Goal: Task Accomplishment & Management: Manage account settings

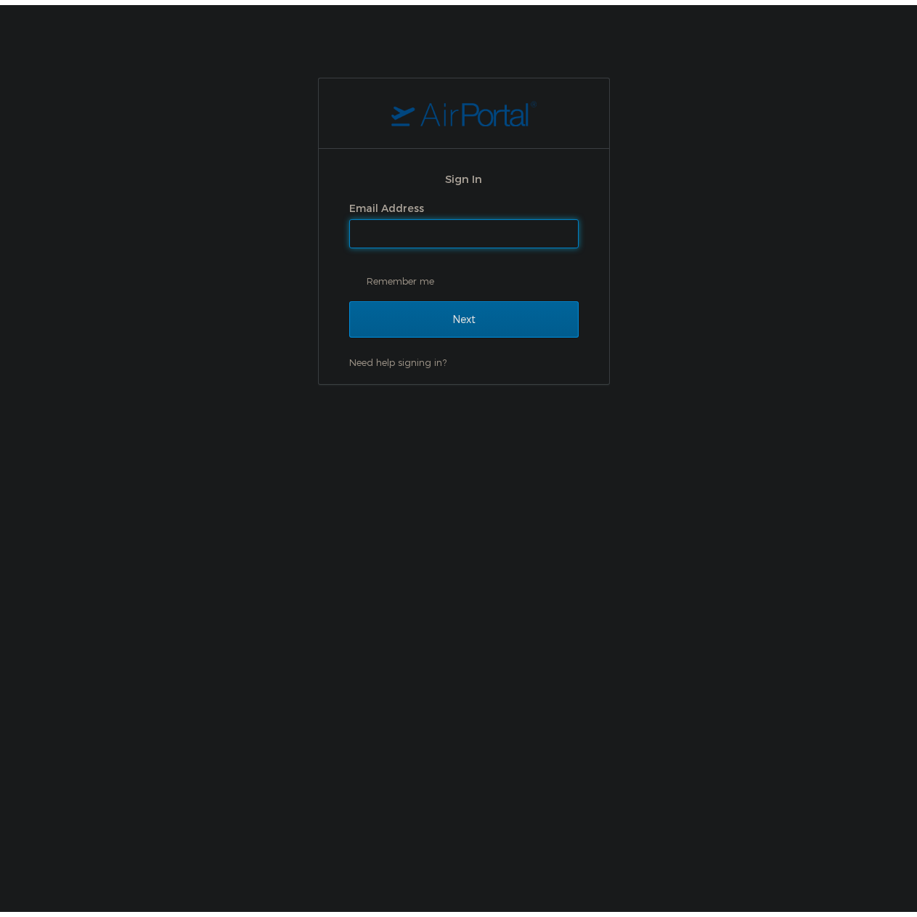
click at [387, 234] on input "Email Address" at bounding box center [464, 229] width 228 height 28
type input "[EMAIL_ADDRESS][PERSON_NAME][DOMAIN_NAME]"
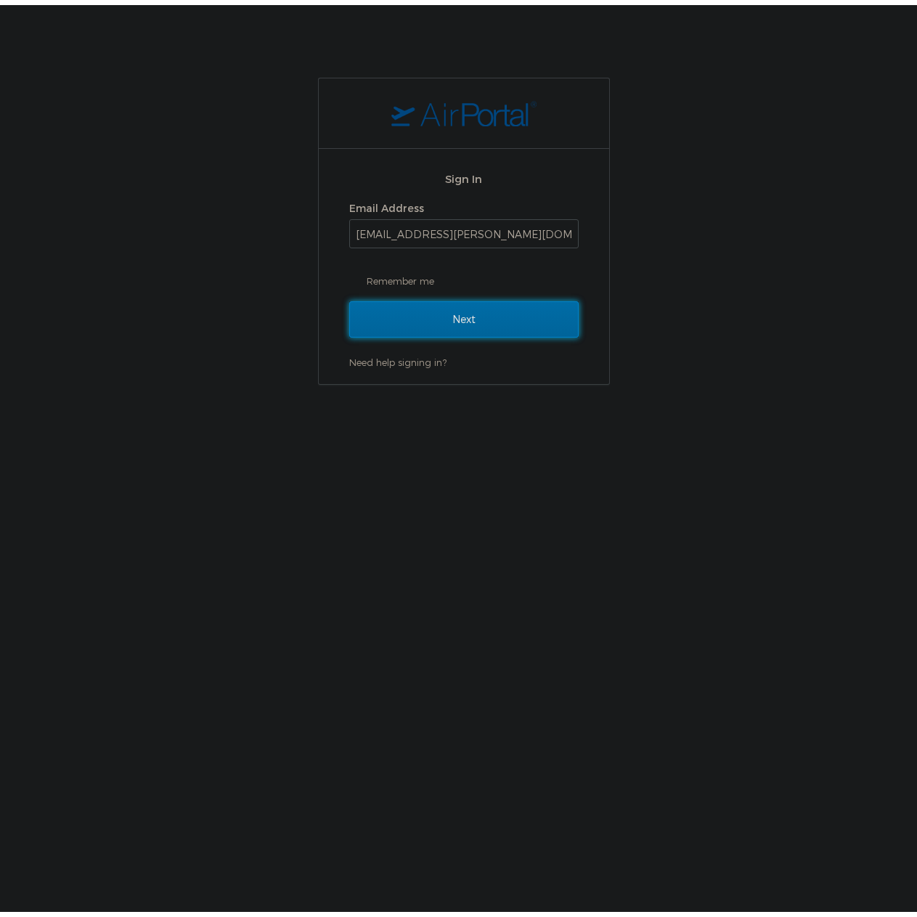
click at [428, 313] on input "Next" at bounding box center [463, 314] width 229 height 36
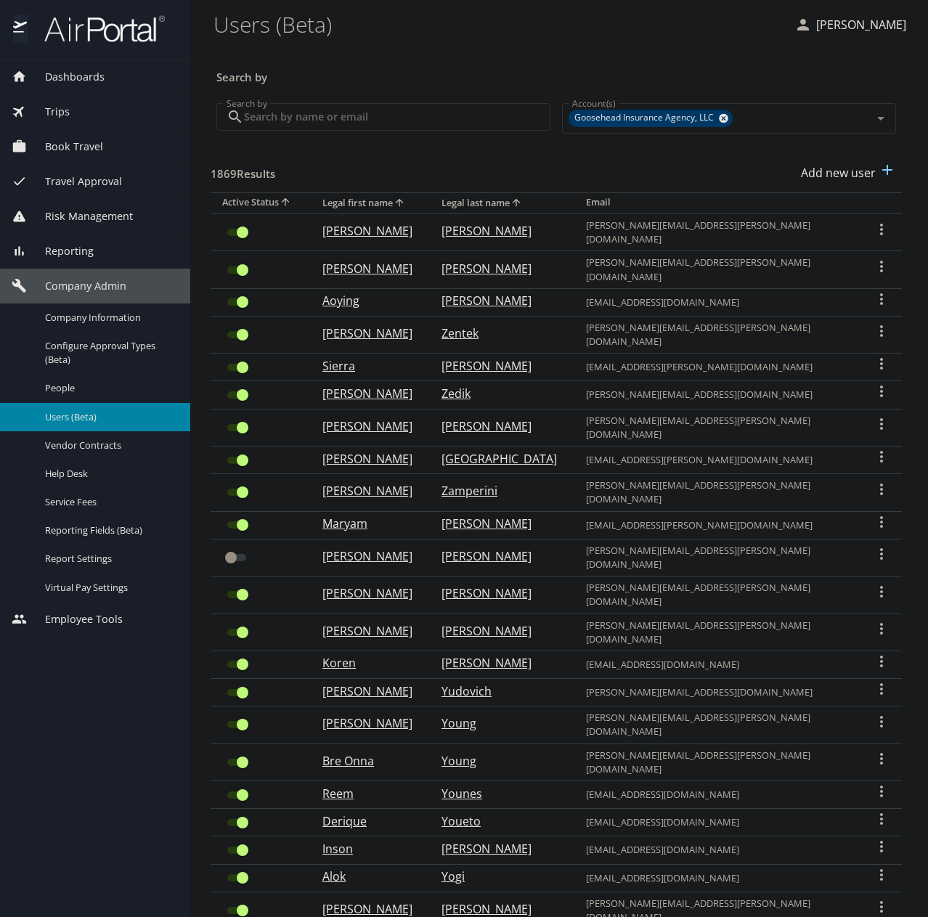
drag, startPoint x: 388, startPoint y: 119, endPoint x: 411, endPoint y: 115, distance: 23.5
click at [388, 119] on input "Search by" at bounding box center [397, 117] width 306 height 28
paste input "daniel.naselli@goosehead.com"
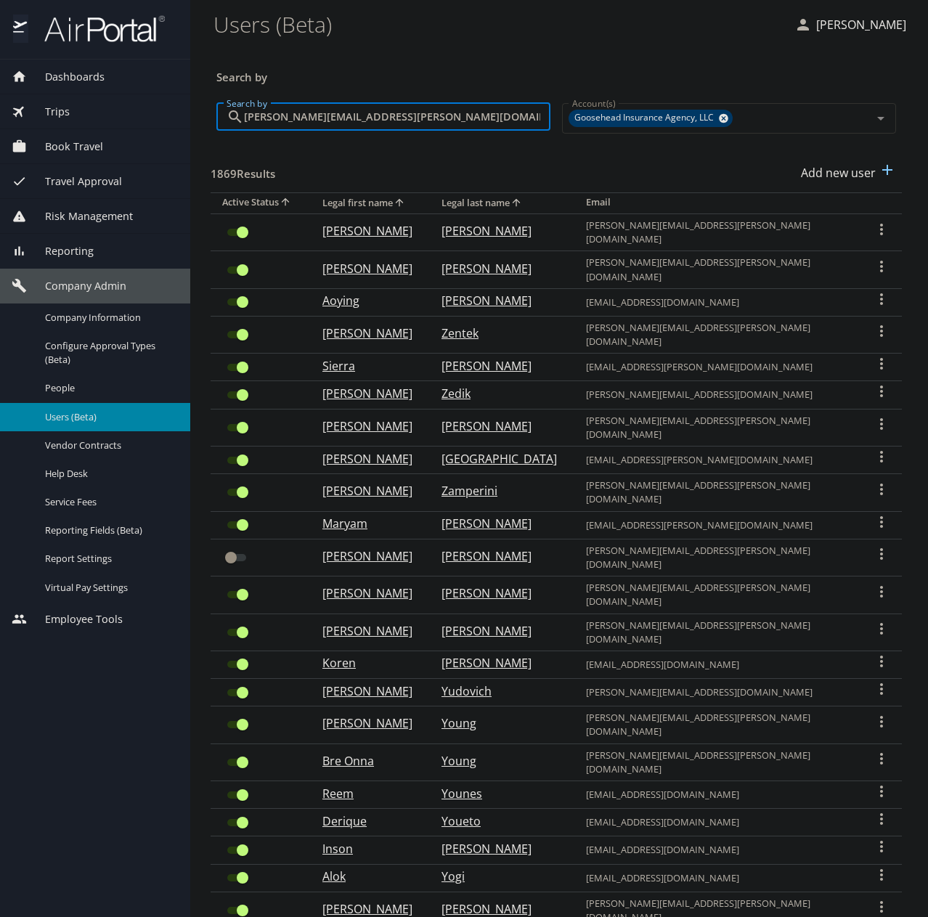
type input "daniel.naselli@goosehead.com"
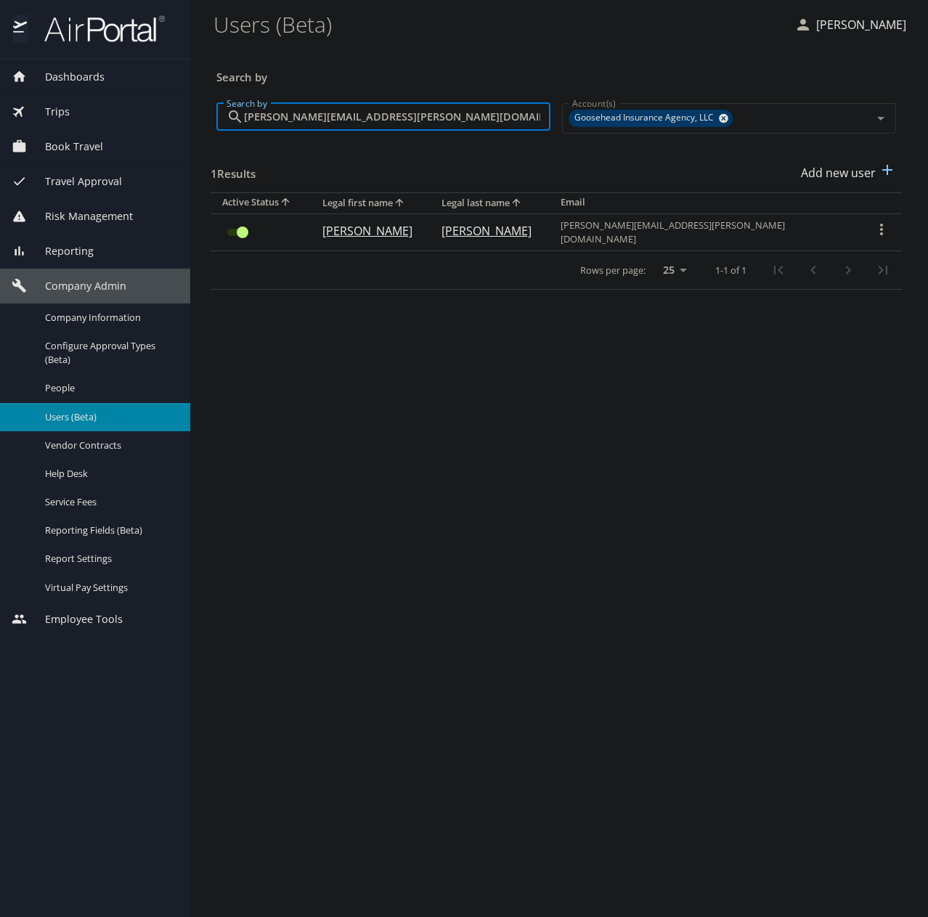
click at [237, 224] on input "User Search Table" at bounding box center [242, 232] width 52 height 17
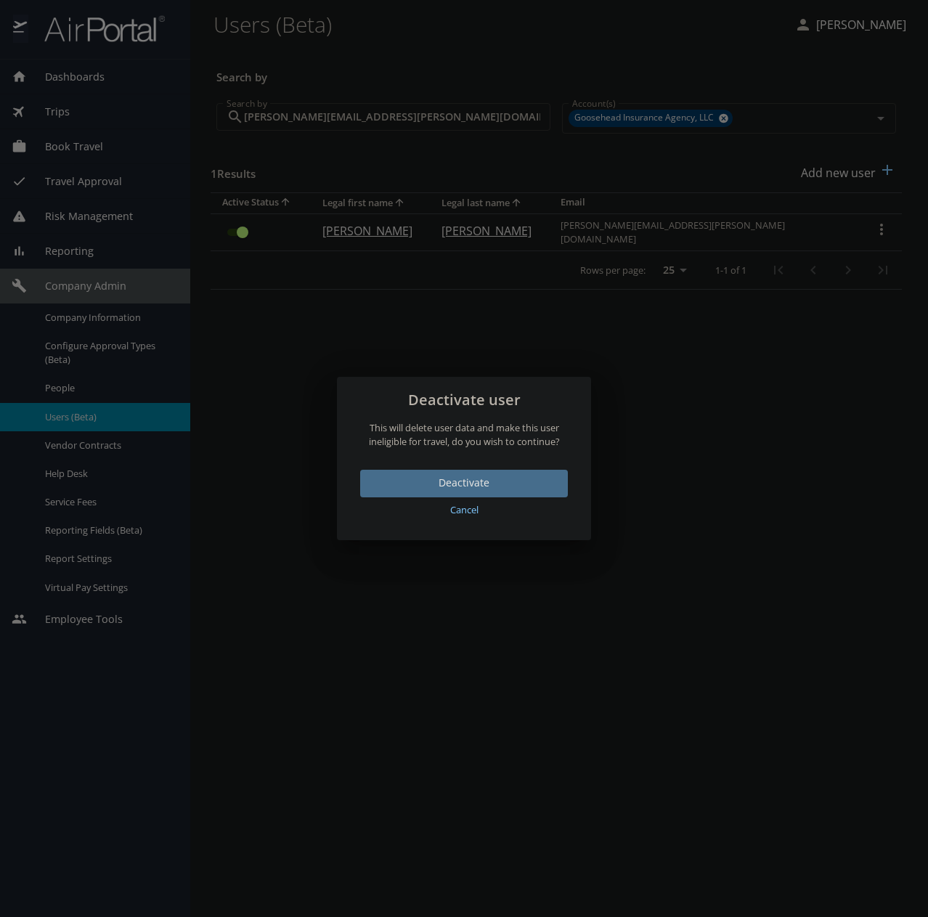
click at [504, 478] on span "Deactivate" at bounding box center [464, 483] width 184 height 18
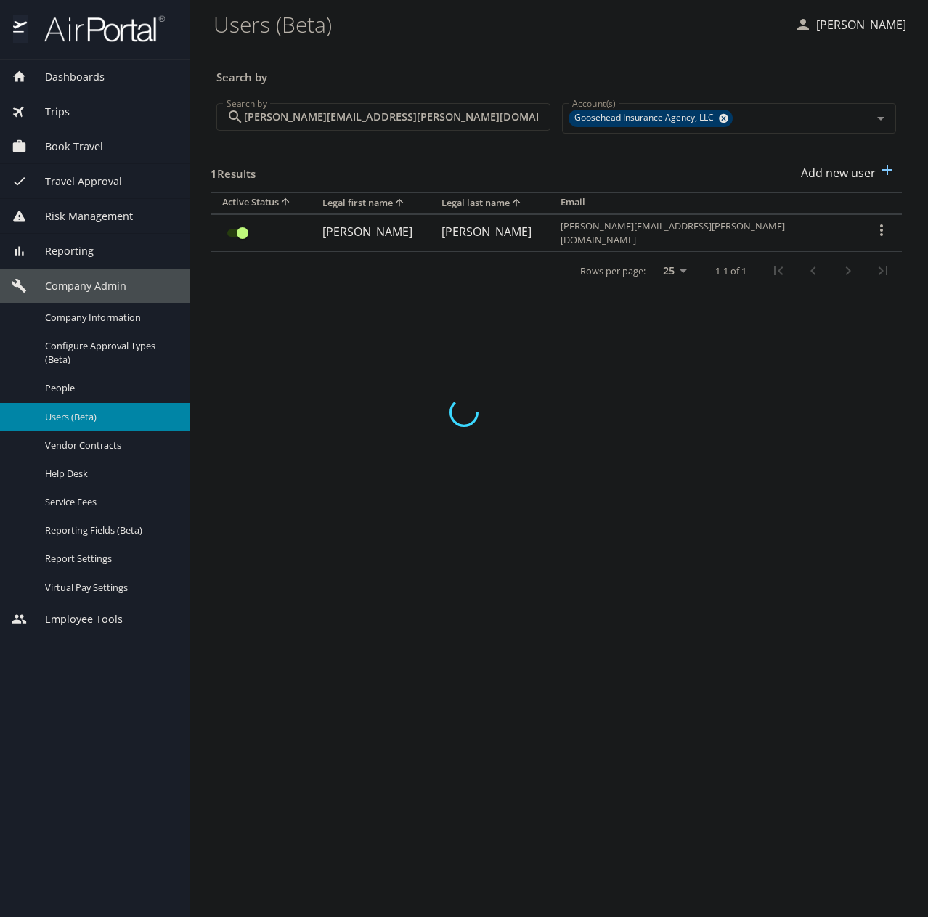
checkbox input "false"
